Goal: Find contact information: Find contact information

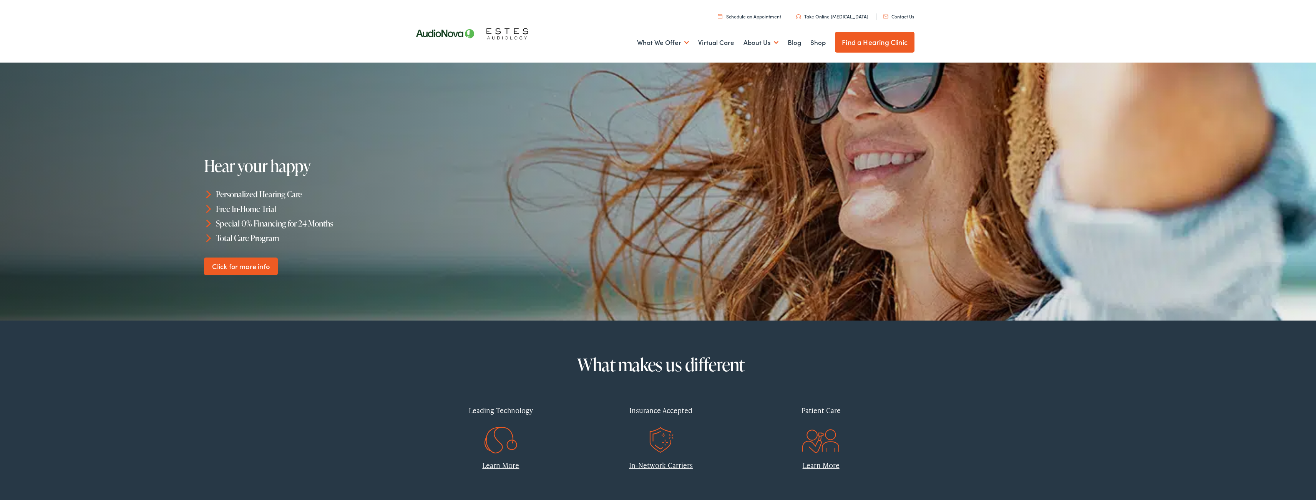
click at [892, 15] on link "Contact Us" at bounding box center [898, 15] width 31 height 7
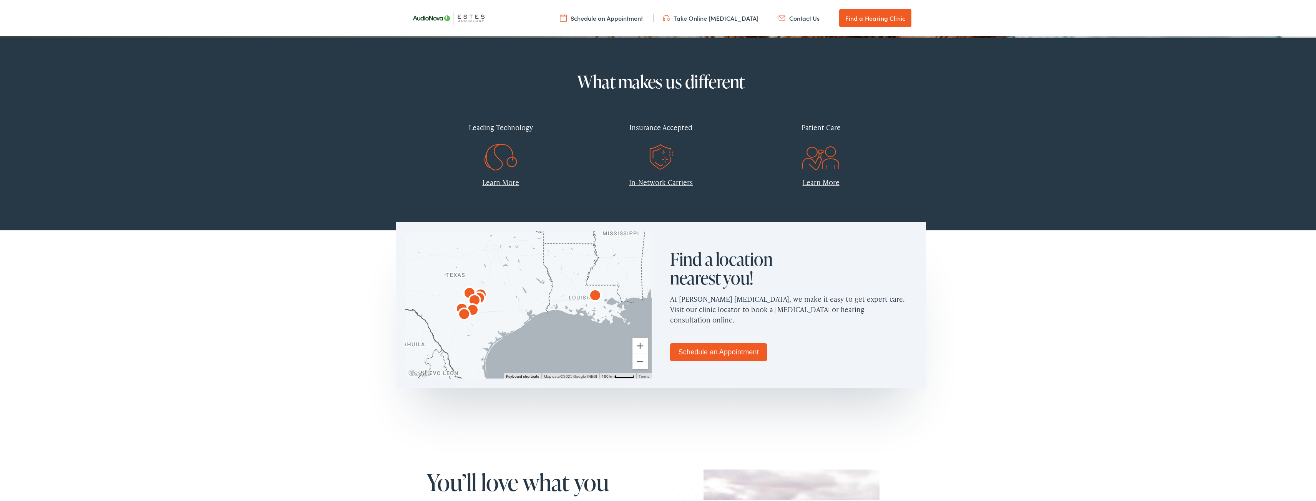
scroll to position [269, 0]
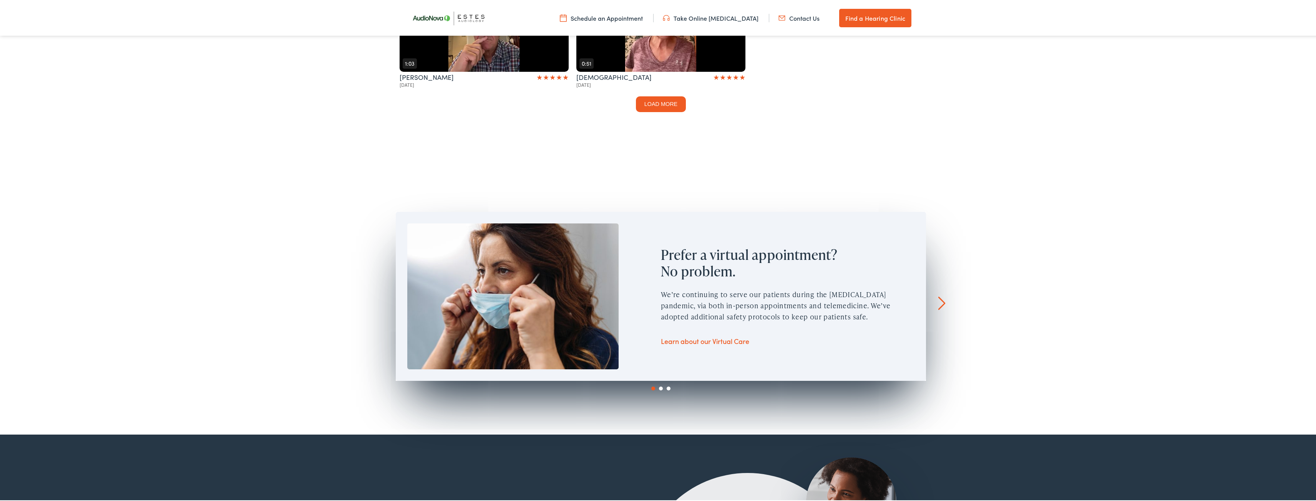
scroll to position [884, 0]
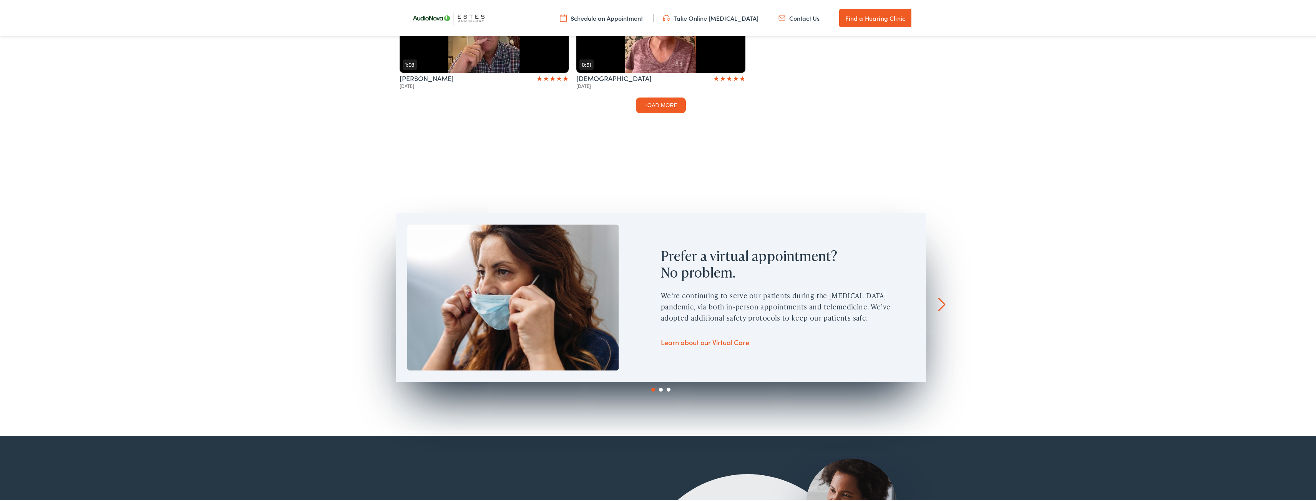
click at [938, 297] on link "Next" at bounding box center [941, 304] width 7 height 14
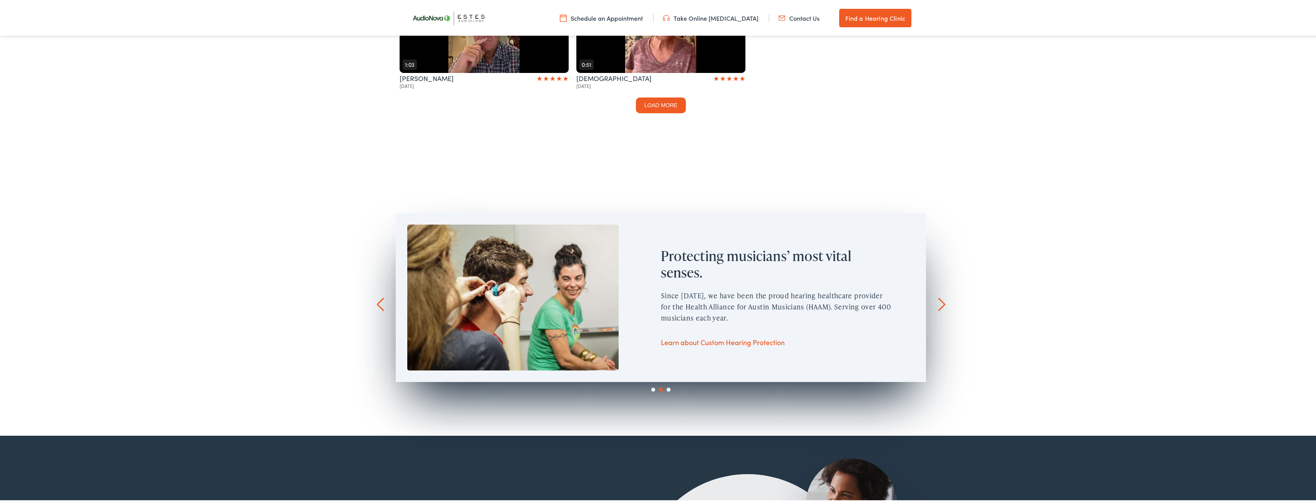
click at [938, 297] on link "Next" at bounding box center [941, 304] width 7 height 14
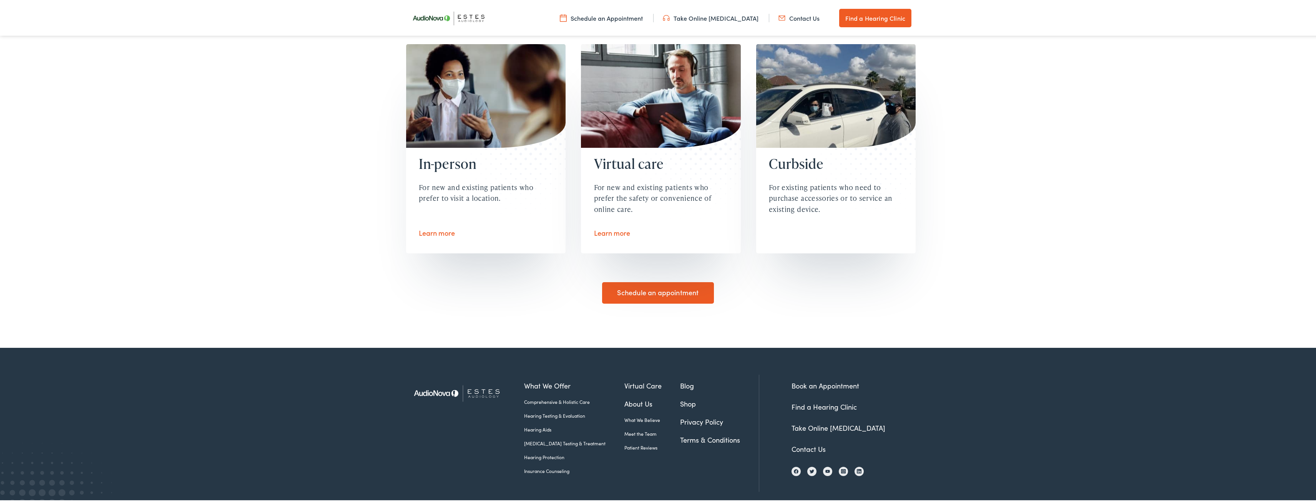
scroll to position [1863, 0]
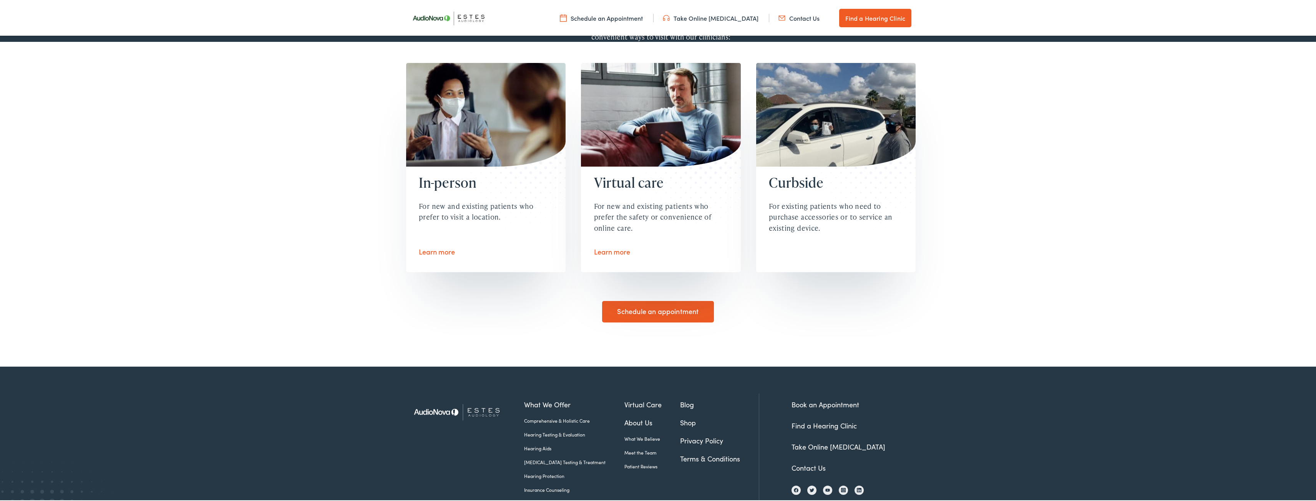
click at [429, 235] on div "In-person For new and existing patients who prefer to visit a location." at bounding box center [485, 213] width 159 height 95
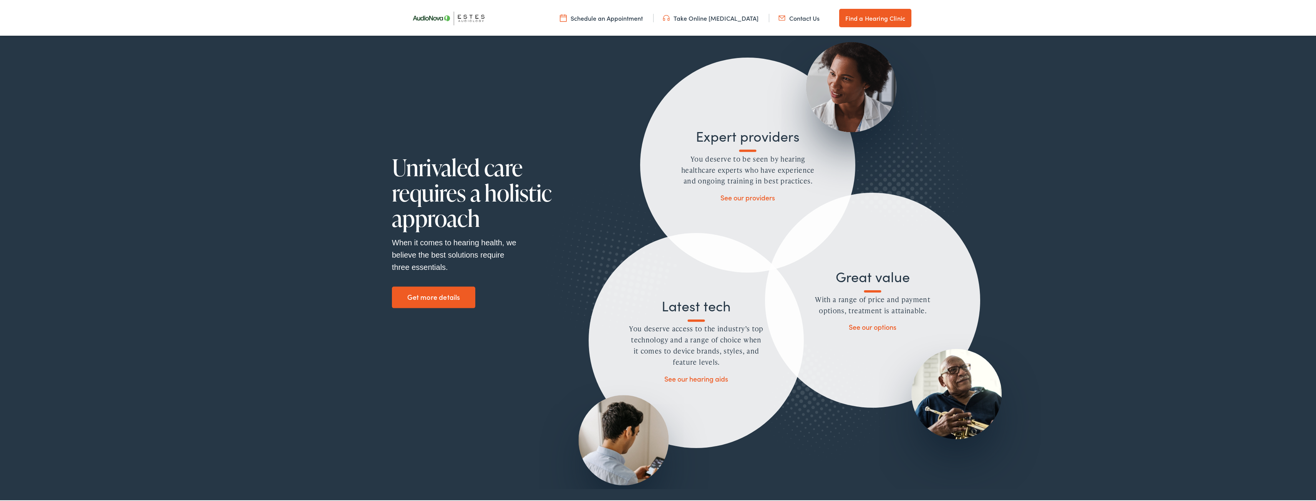
scroll to position [1287, 0]
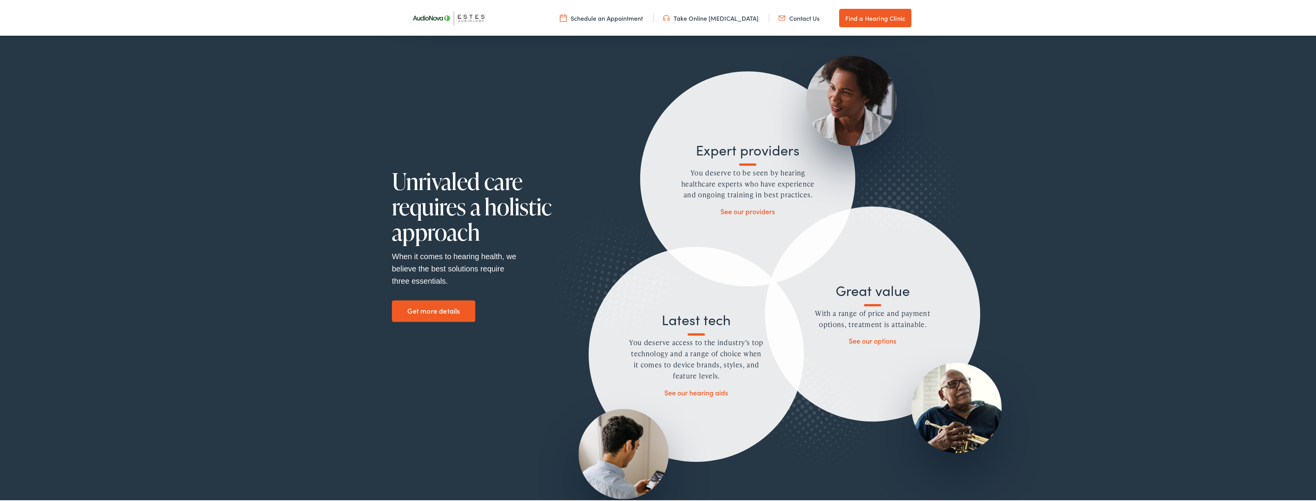
click at [889, 20] on link "Find a Hearing Clinic" at bounding box center [875, 17] width 72 height 18
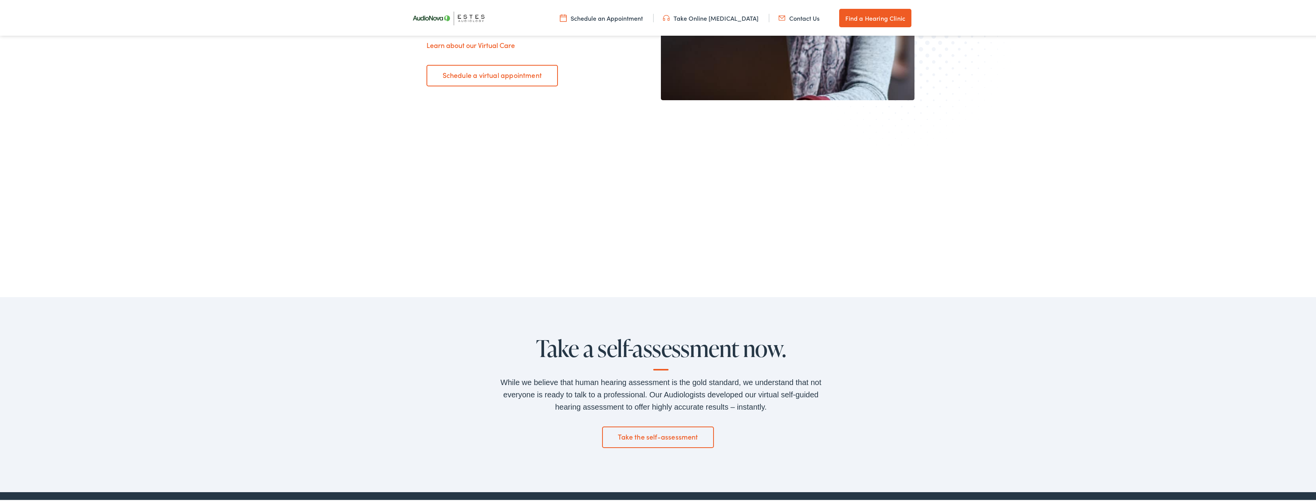
scroll to position [1498, 0]
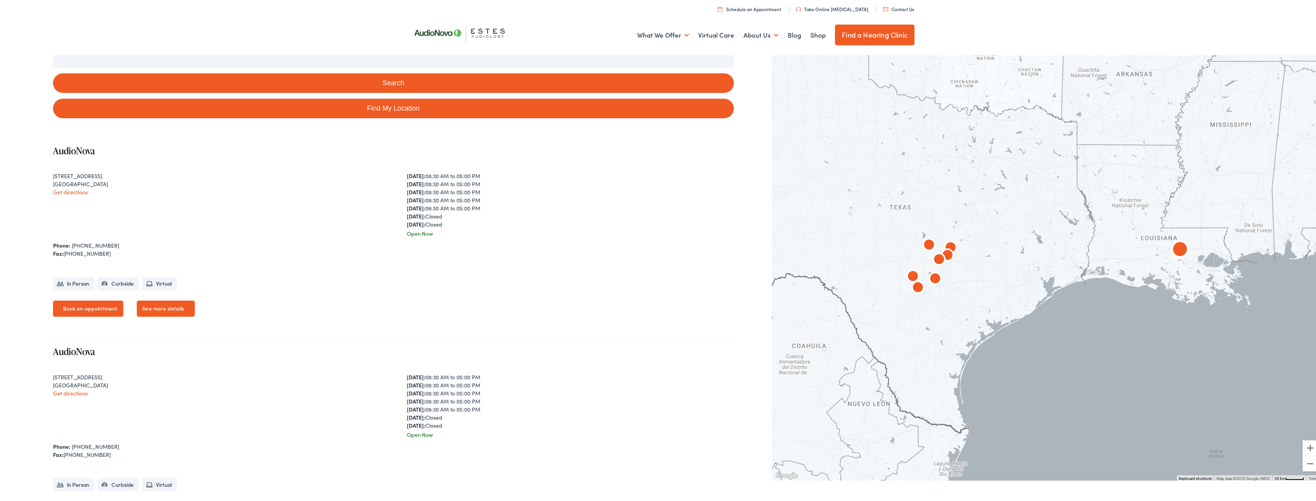
scroll to position [38, 0]
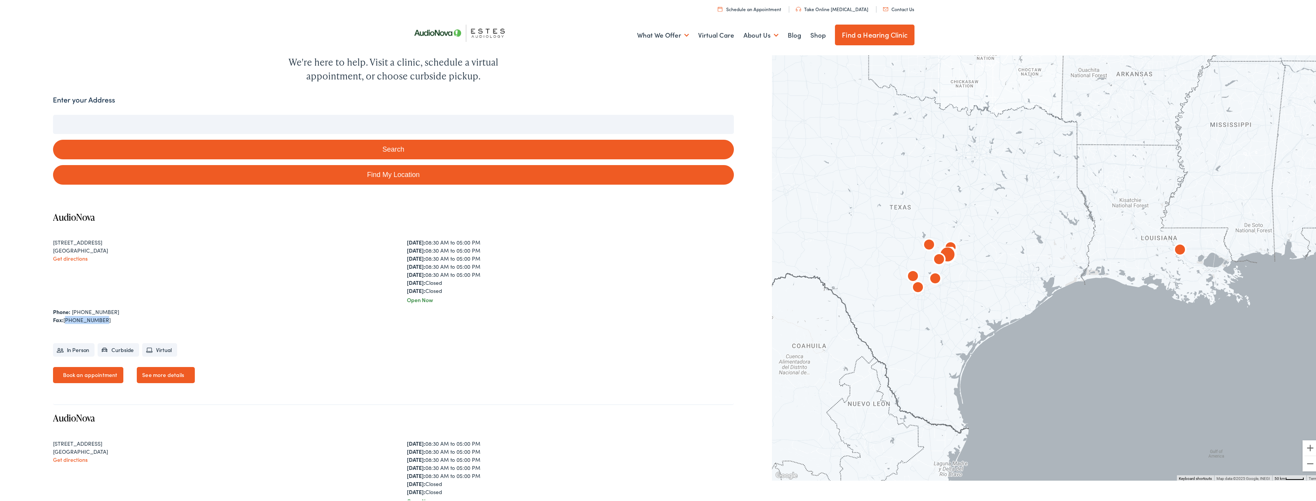
drag, startPoint x: 65, startPoint y: 319, endPoint x: 96, endPoint y: 319, distance: 31.5
click at [96, 319] on div "Fax: [PHONE_NUMBER]" at bounding box center [393, 319] width 681 height 8
copy div "[PHONE_NUMBER]"
